Goal: Task Accomplishment & Management: Use online tool/utility

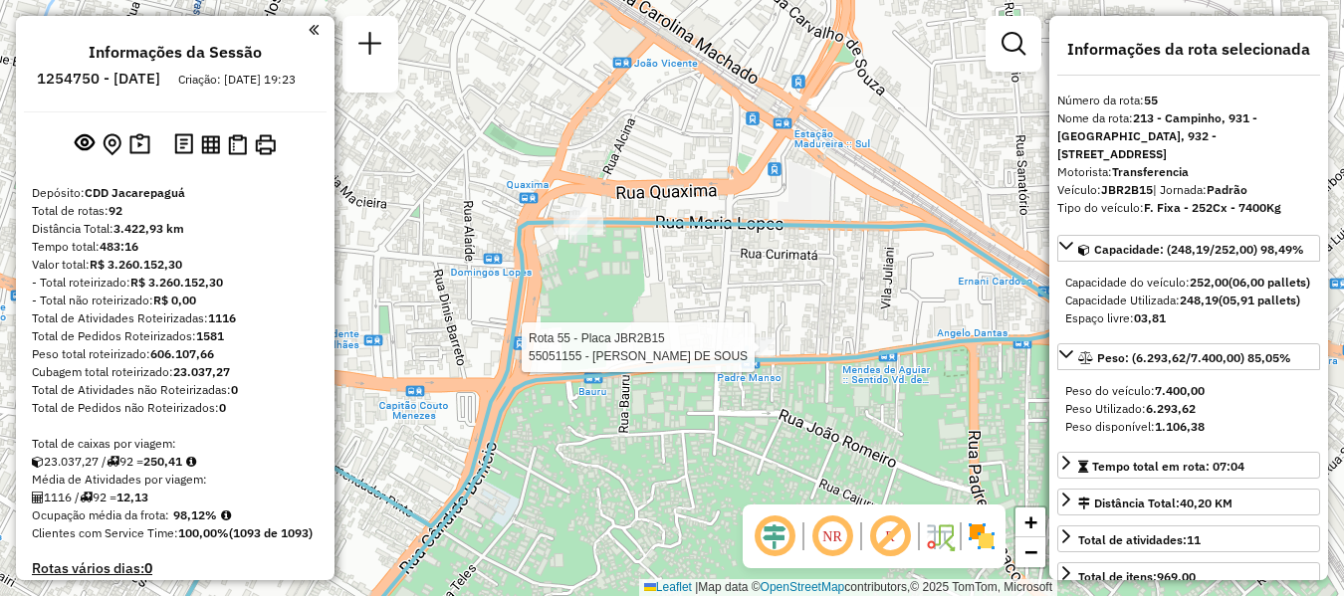
select select "**********"
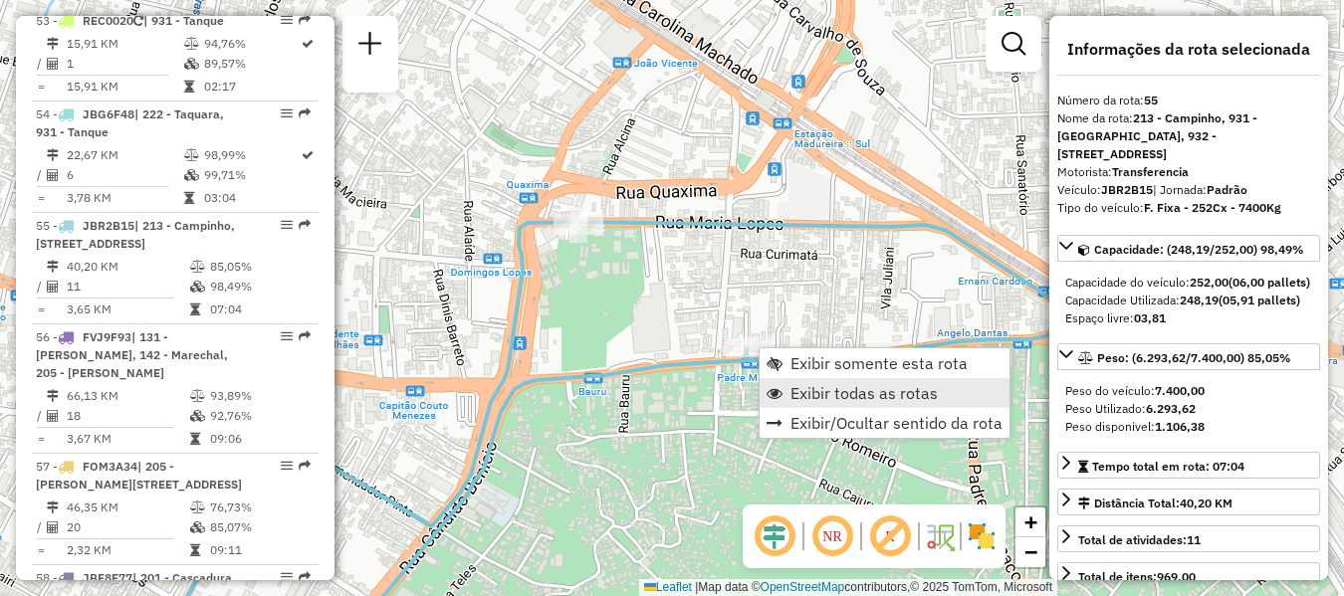
click at [811, 397] on span "Exibir todas as rotas" at bounding box center [864, 393] width 147 height 16
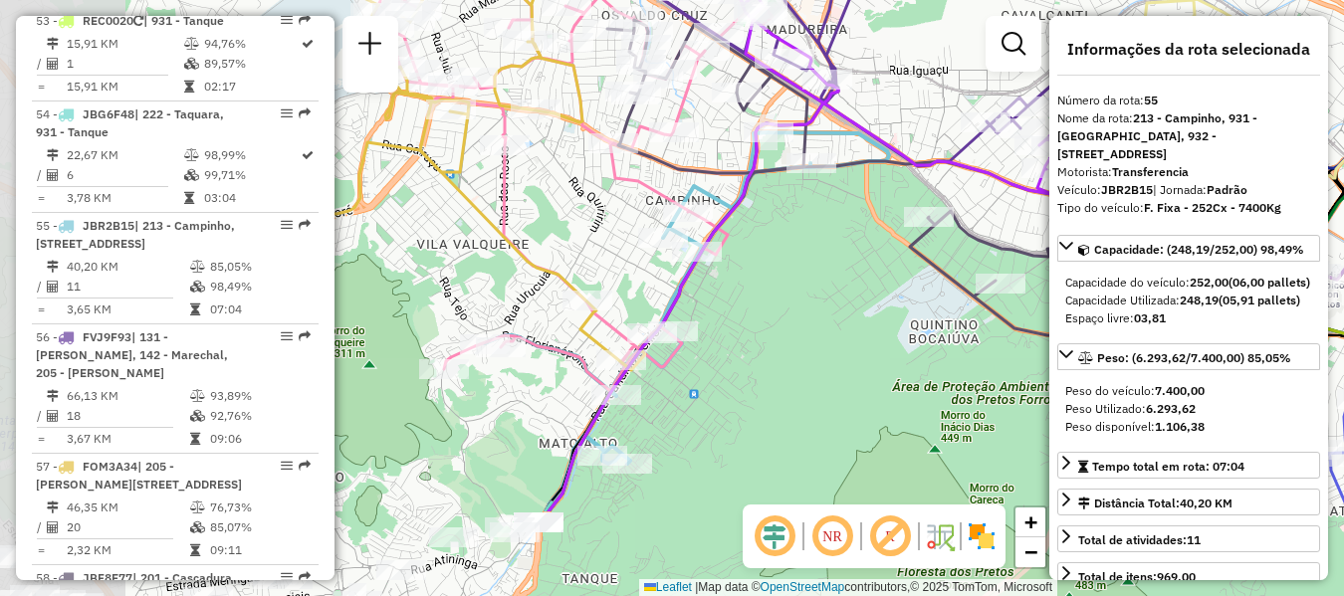
drag, startPoint x: 700, startPoint y: 394, endPoint x: 791, endPoint y: 286, distance: 141.4
click at [846, 240] on div "Janela de atendimento Grade de atendimento Capacidade Transportadoras Veículos …" at bounding box center [672, 298] width 1344 height 596
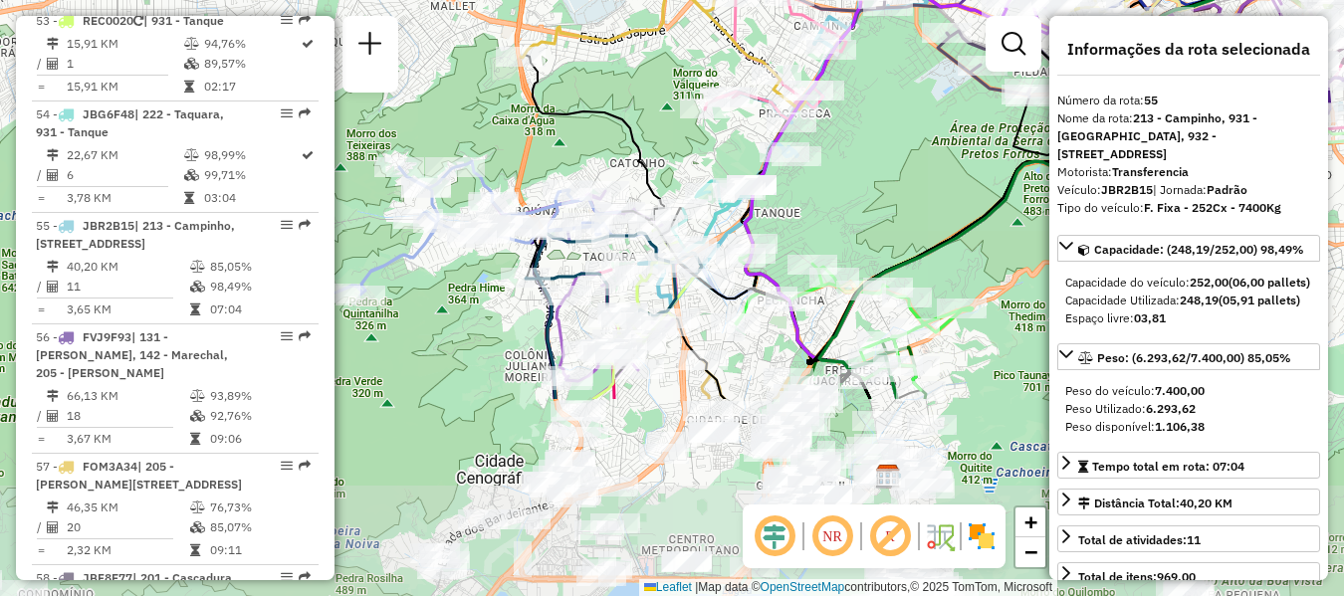
drag, startPoint x: 571, startPoint y: 486, endPoint x: 703, endPoint y: 229, distance: 289.0
click at [703, 229] on icon at bounding box center [712, 216] width 80 height 70
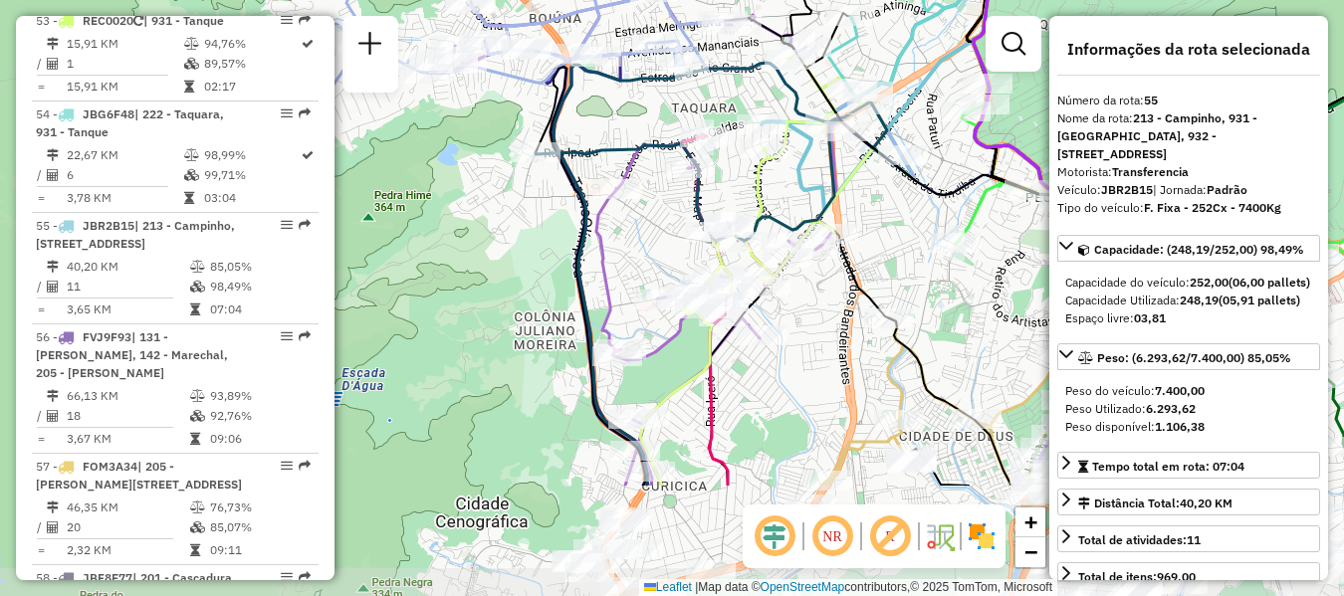
drag, startPoint x: 564, startPoint y: 415, endPoint x: 561, endPoint y: 250, distance: 165.3
click at [561, 250] on div "Janela de atendimento Grade de atendimento Capacidade Transportadoras Veículos …" at bounding box center [672, 298] width 1344 height 596
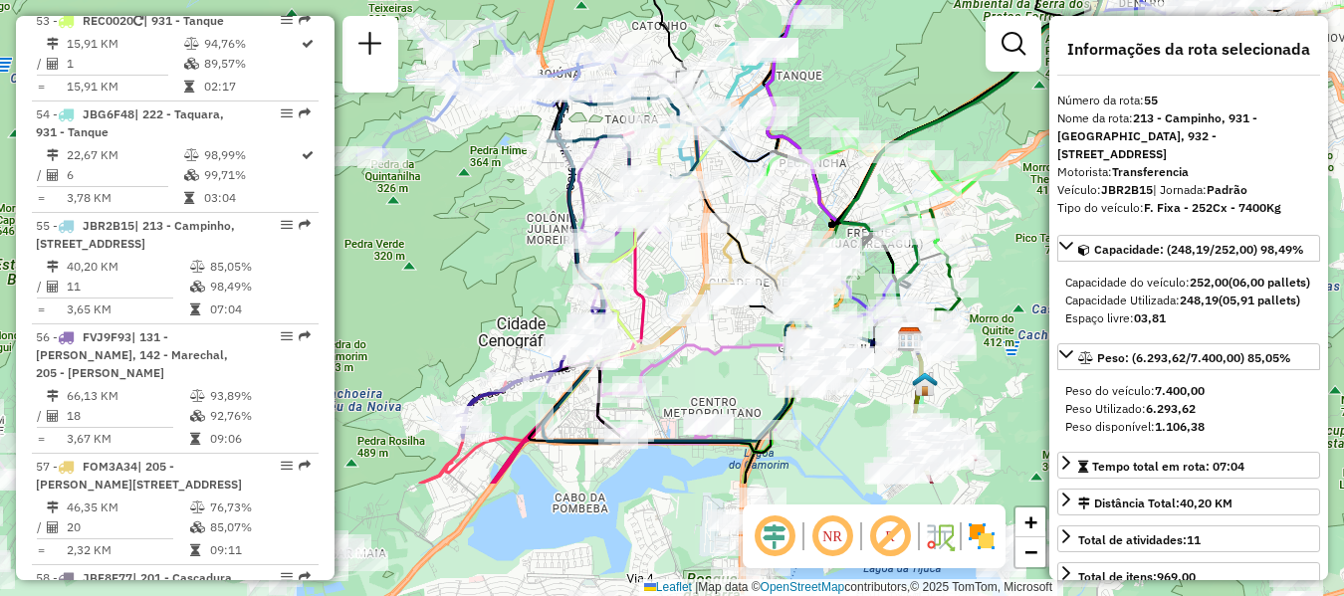
drag, startPoint x: 544, startPoint y: 392, endPoint x: 555, endPoint y: 269, distance: 123.9
click at [555, 269] on div "Janela de atendimento Grade de atendimento Capacidade Transportadoras Veículos …" at bounding box center [672, 298] width 1344 height 596
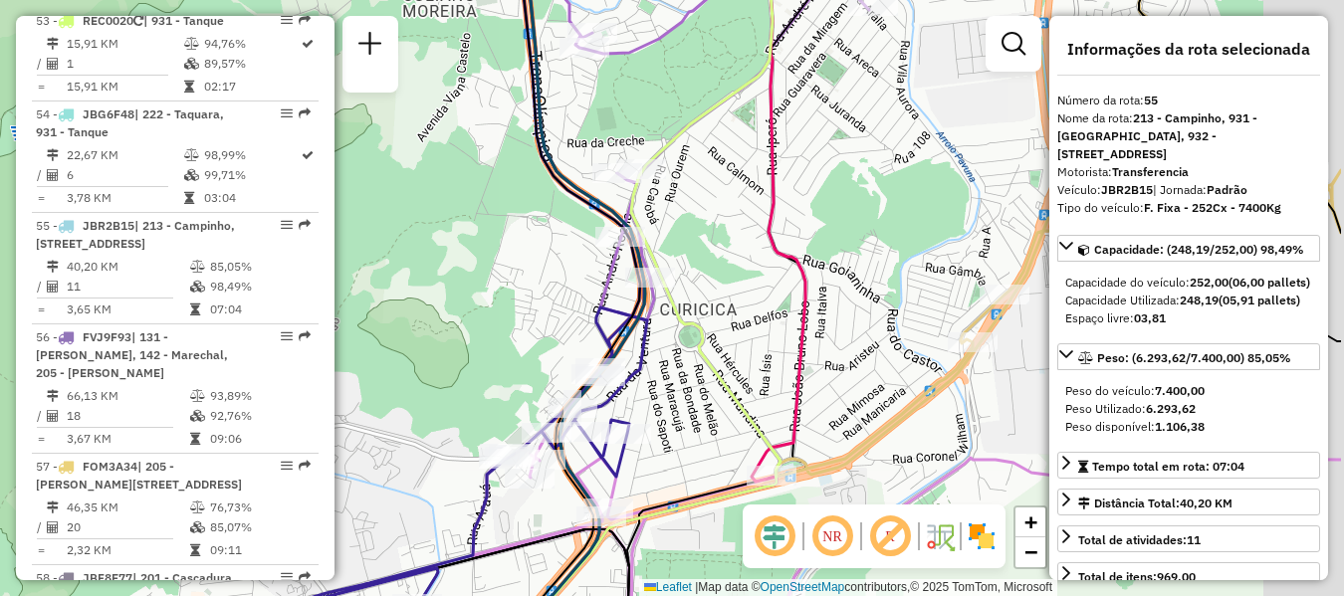
drag, startPoint x: 670, startPoint y: 324, endPoint x: 526, endPoint y: 296, distance: 147.0
click at [526, 296] on div "Janela de atendimento Grade de atendimento Capacidade Transportadoras Veículos …" at bounding box center [672, 298] width 1344 height 596
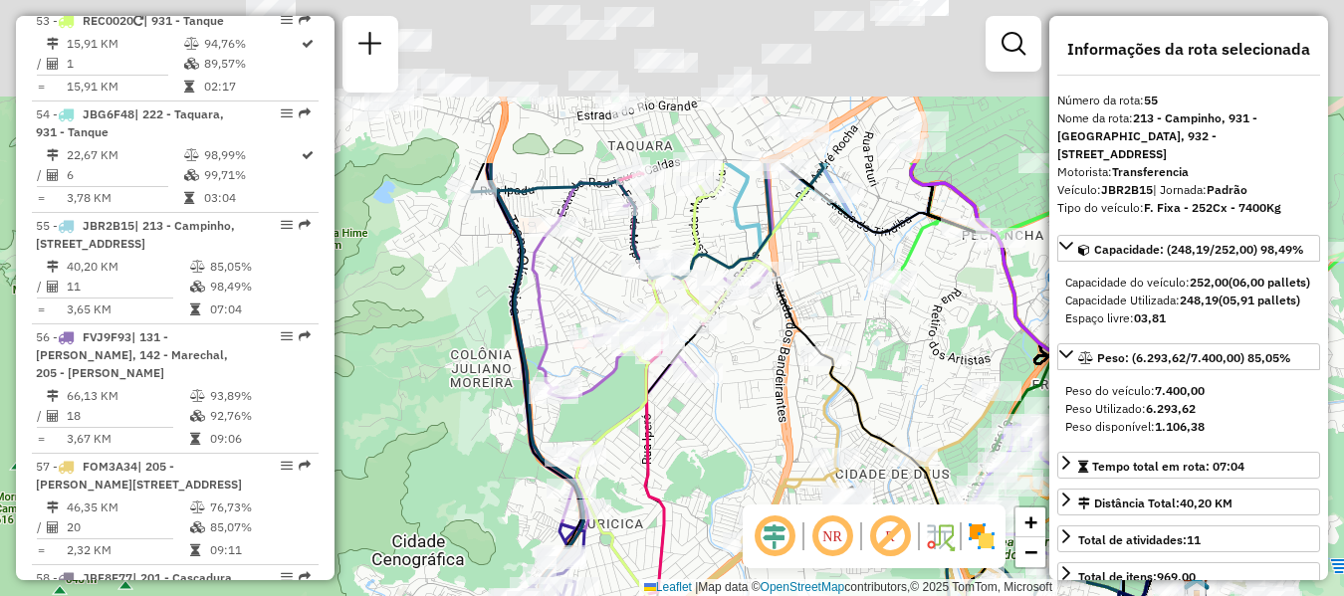
drag, startPoint x: 701, startPoint y: 210, endPoint x: 669, endPoint y: 544, distance: 335.1
click at [669, 545] on div "Janela de atendimento Grade de atendimento Capacidade Transportadoras Veículos …" at bounding box center [672, 298] width 1344 height 596
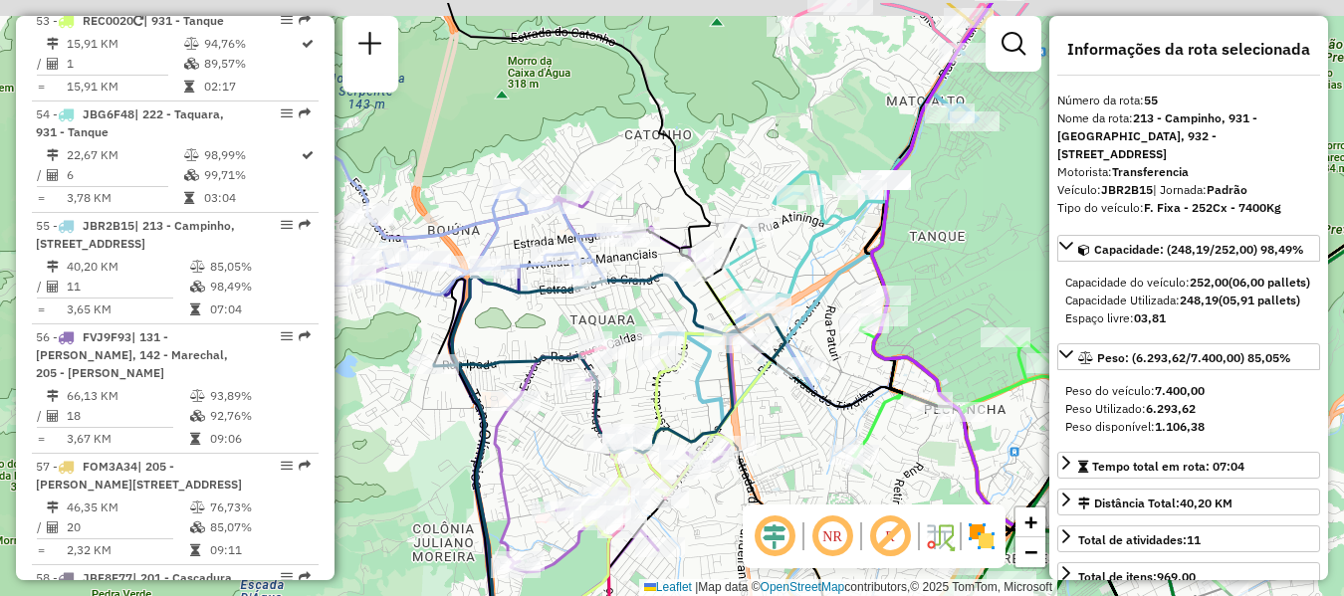
drag, startPoint x: 719, startPoint y: 309, endPoint x: 712, endPoint y: 371, distance: 63.1
click at [712, 371] on icon at bounding box center [843, 212] width 367 height 419
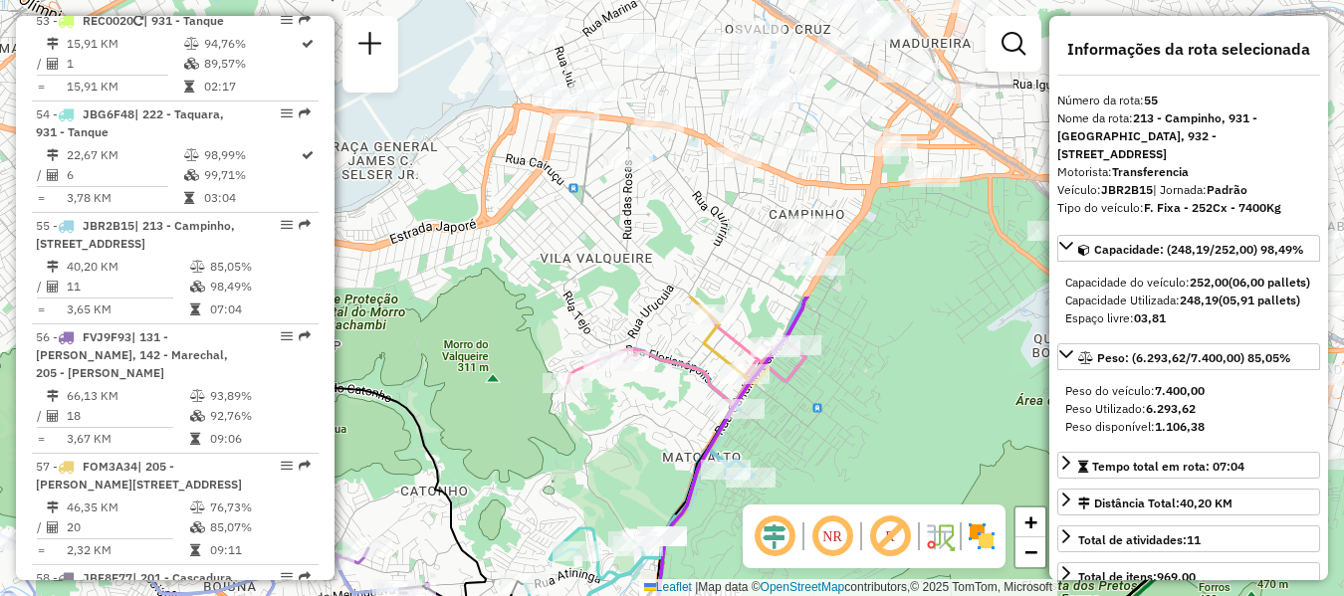
drag, startPoint x: 847, startPoint y: 96, endPoint x: 618, endPoint y: 455, distance: 426.2
click at [622, 455] on div "Janela de atendimento Grade de atendimento Capacidade Transportadoras Veículos …" at bounding box center [672, 298] width 1344 height 596
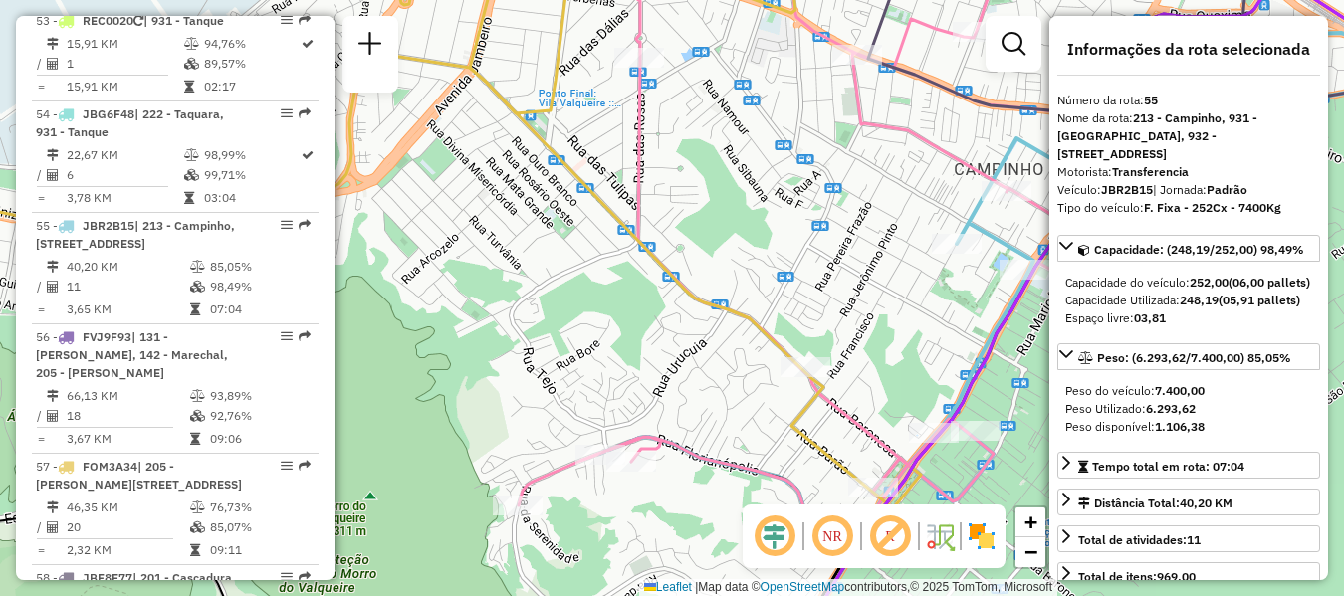
drag, startPoint x: 567, startPoint y: 346, endPoint x: 663, endPoint y: 389, distance: 105.6
click at [663, 389] on div "Janela de atendimento Grade de atendimento Capacidade Transportadoras Veículos …" at bounding box center [672, 298] width 1344 height 596
